Goal: Information Seeking & Learning: Learn about a topic

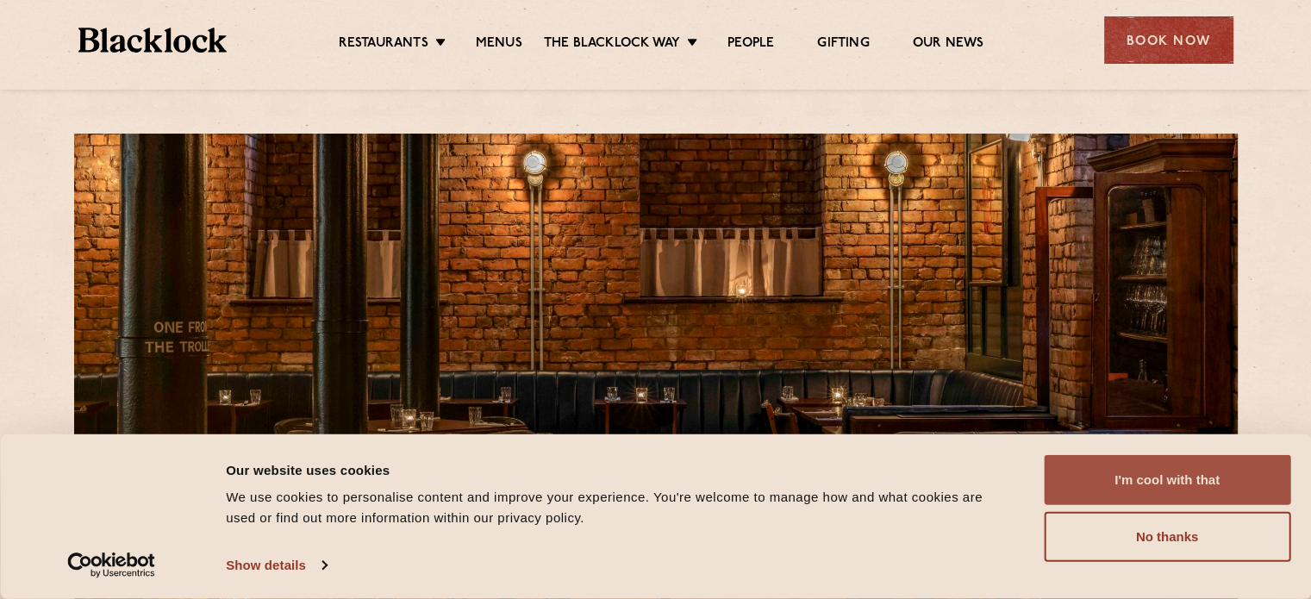
click at [1165, 495] on button "I'm cool with that" at bounding box center [1167, 480] width 246 height 50
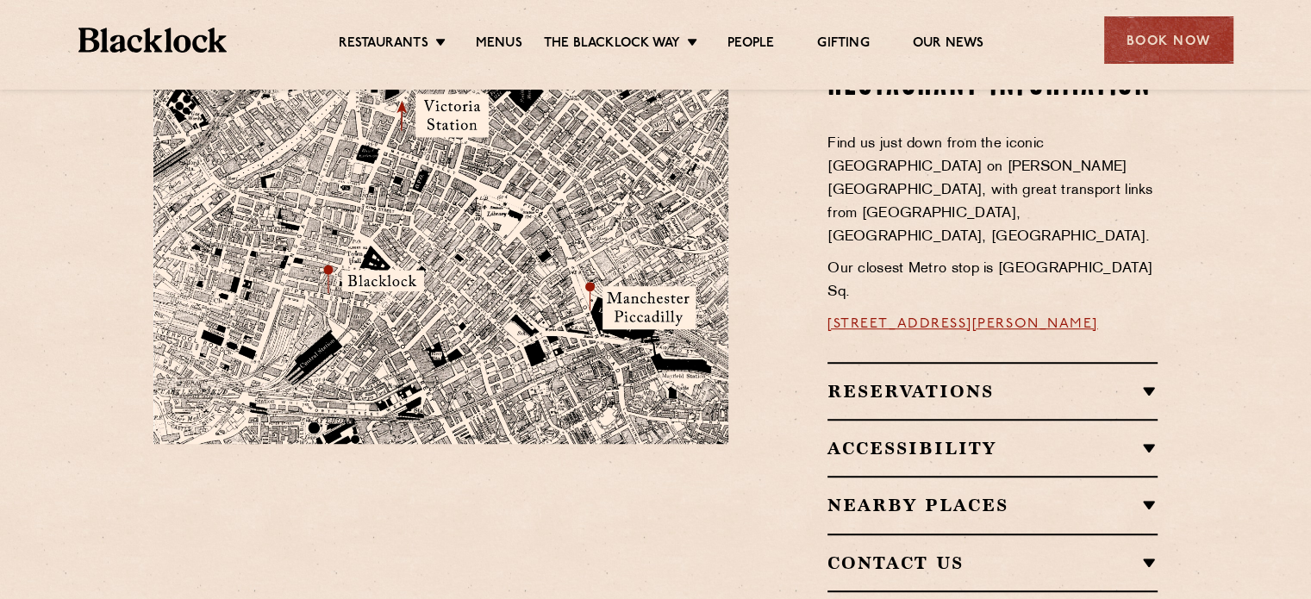
scroll to position [1034, 0]
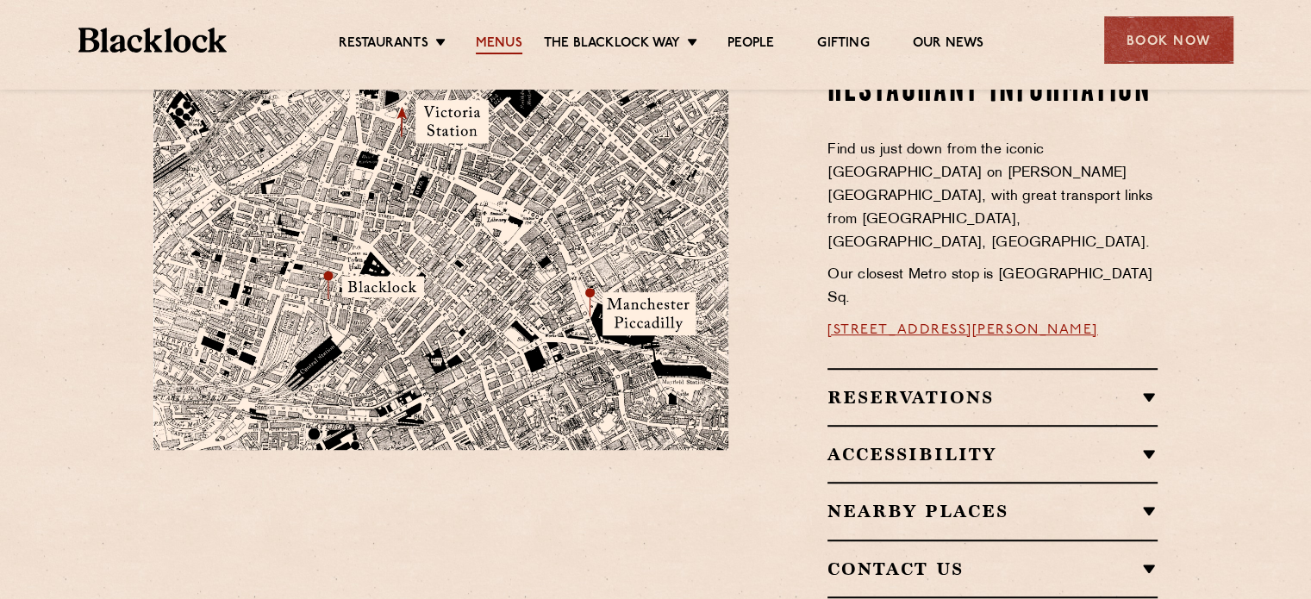
click at [493, 35] on link "Menus" at bounding box center [499, 44] width 47 height 19
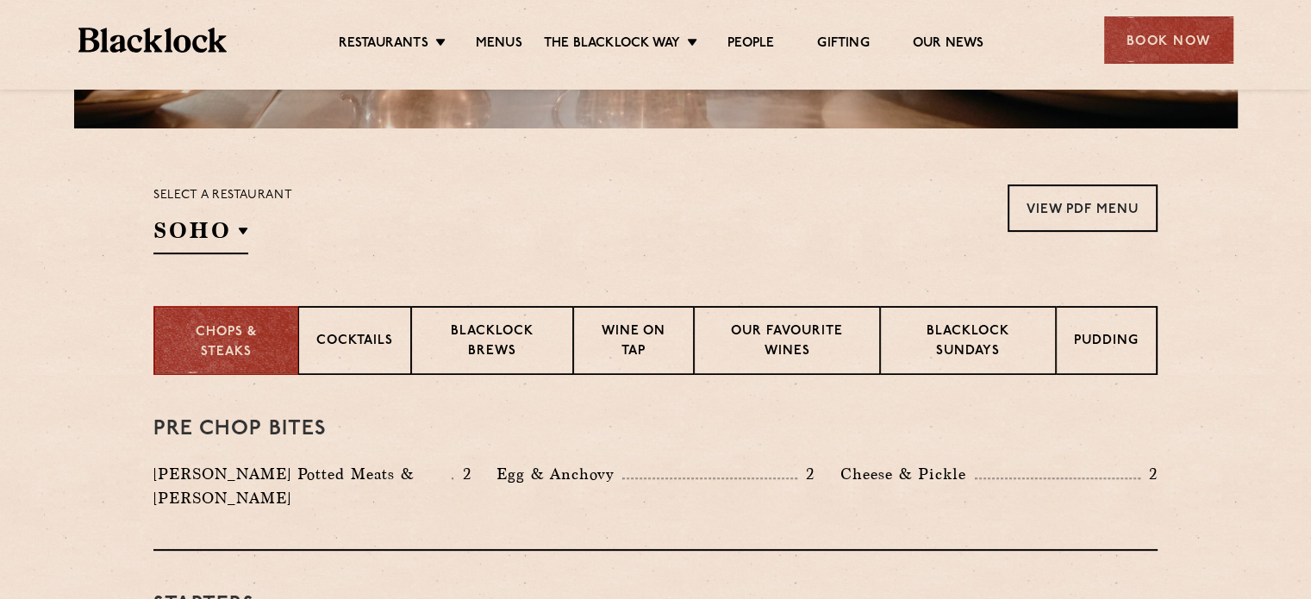
scroll to position [603, 0]
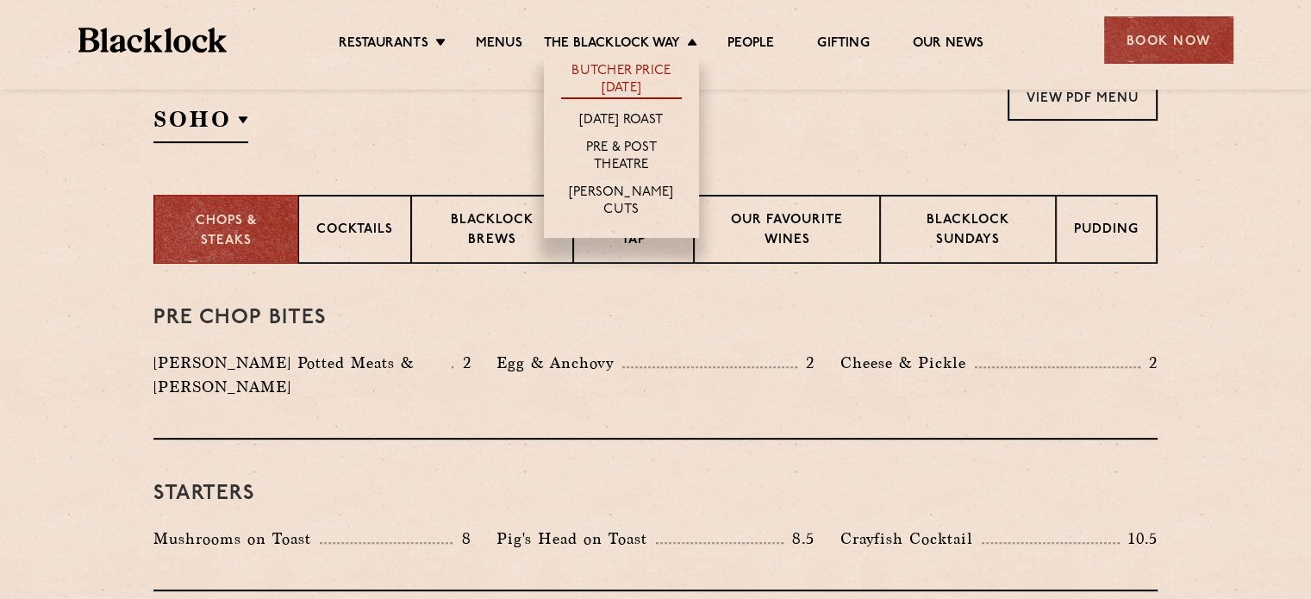
click at [617, 78] on link "Butcher Price [DATE]" at bounding box center [621, 81] width 121 height 36
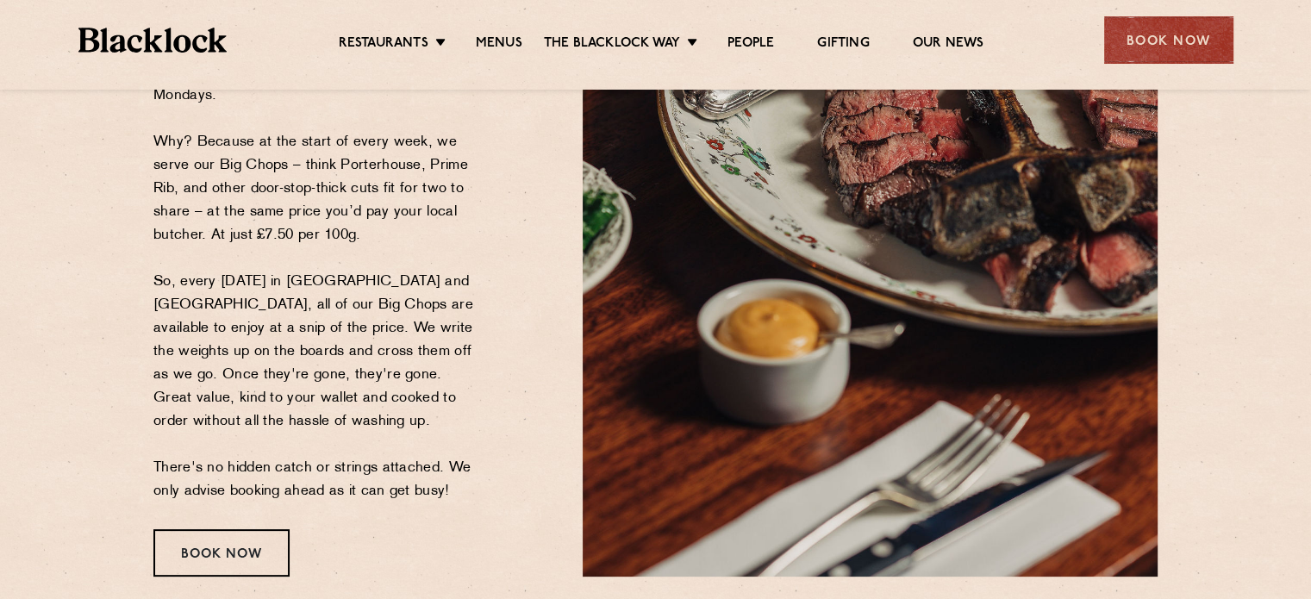
scroll to position [603, 0]
